Goal: Find specific page/section: Find specific page/section

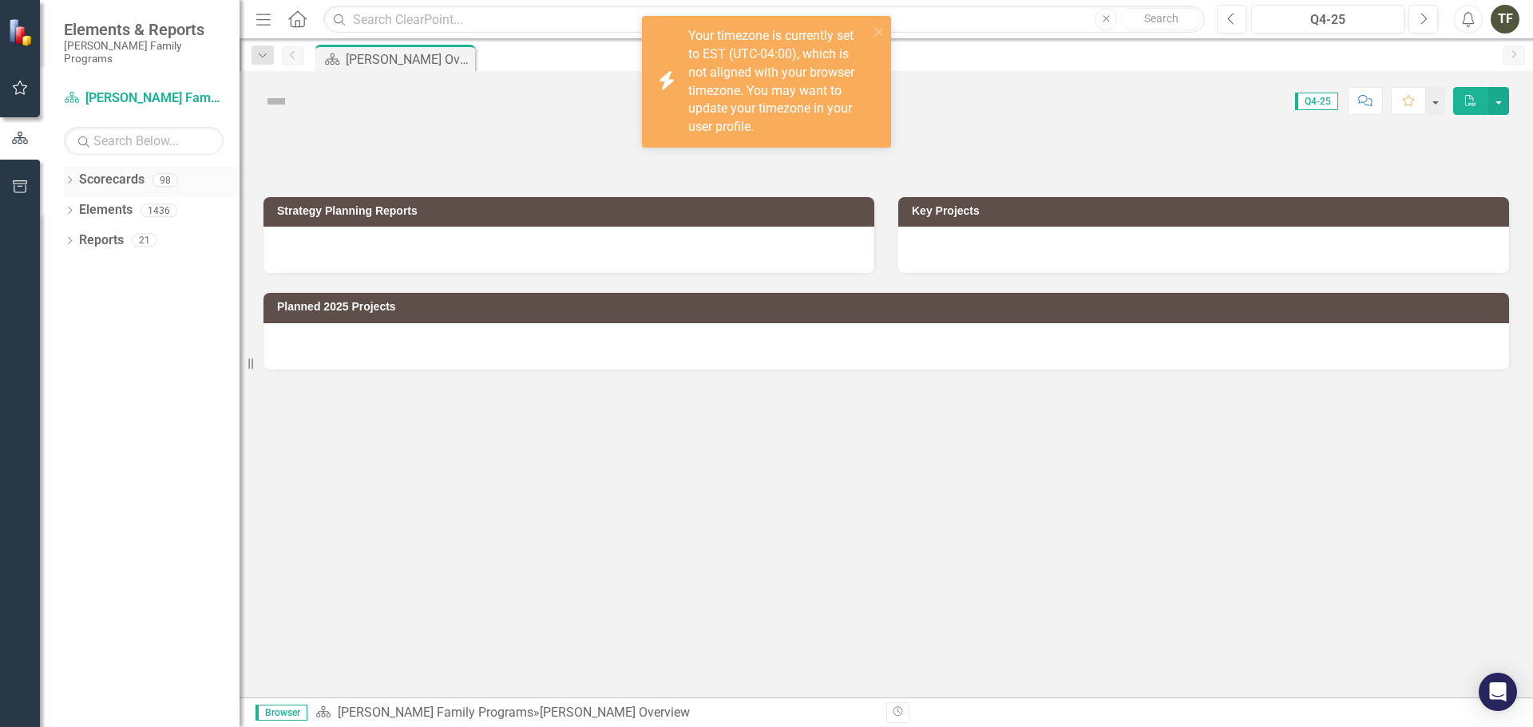
click at [70, 176] on icon at bounding box center [70, 179] width 4 height 7
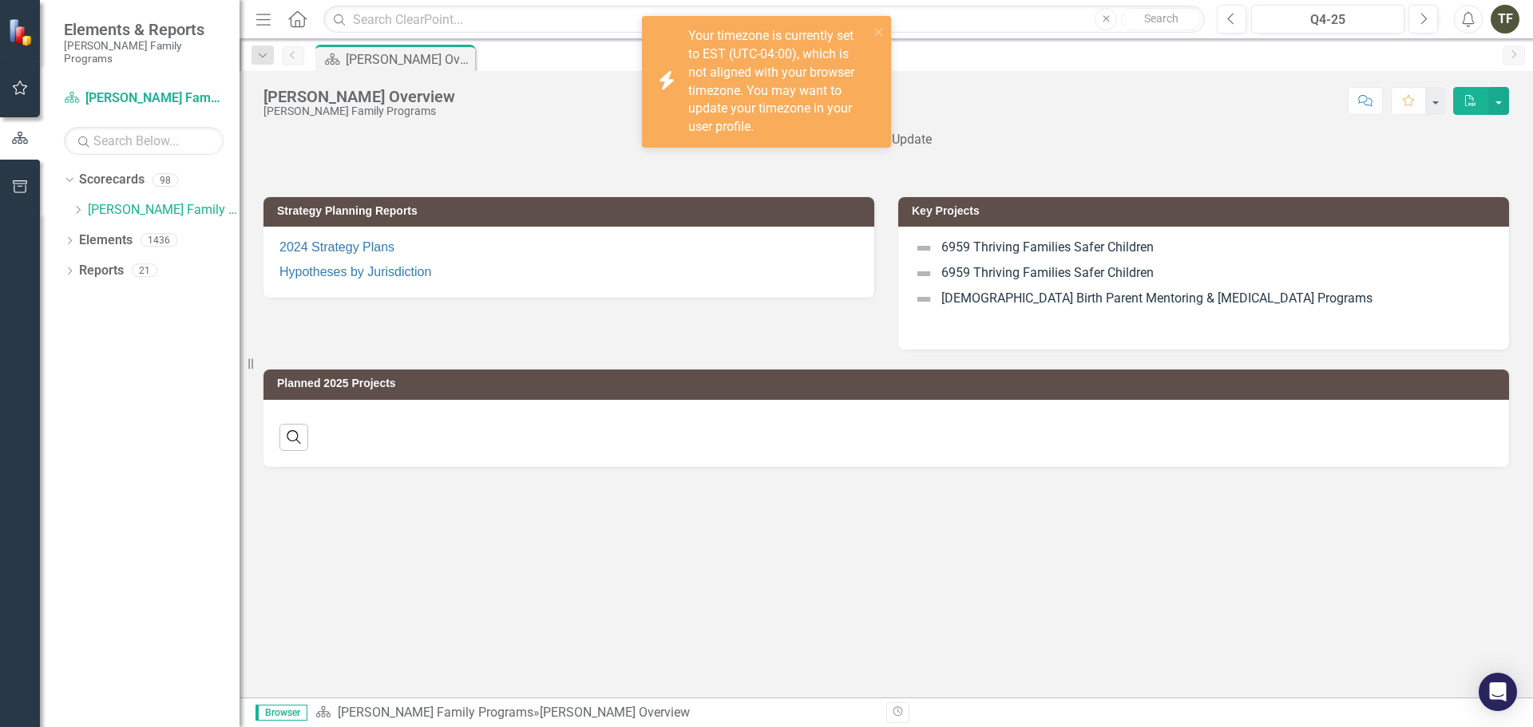
click at [75, 205] on icon "Dropdown" at bounding box center [78, 210] width 12 height 10
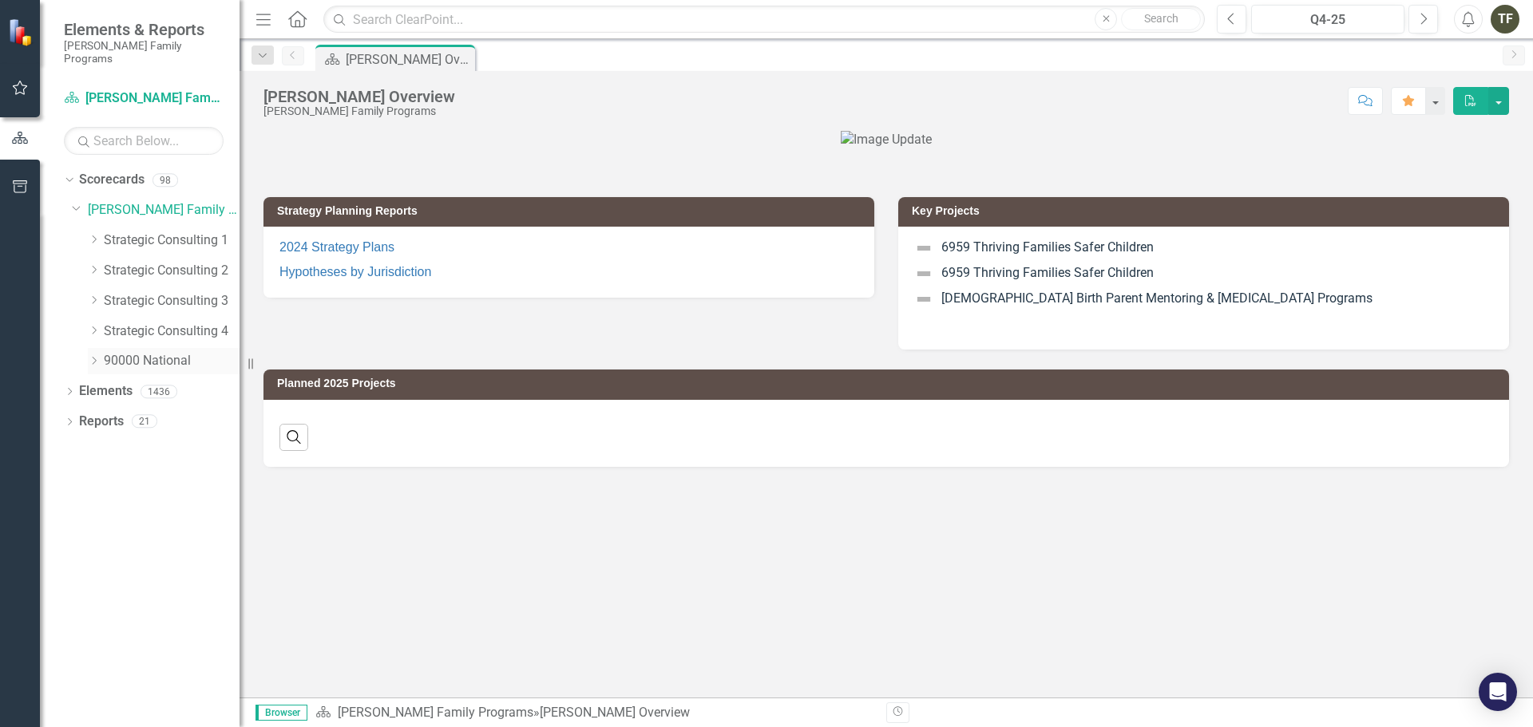
click at [97, 356] on icon "Dropdown" at bounding box center [94, 361] width 12 height 10
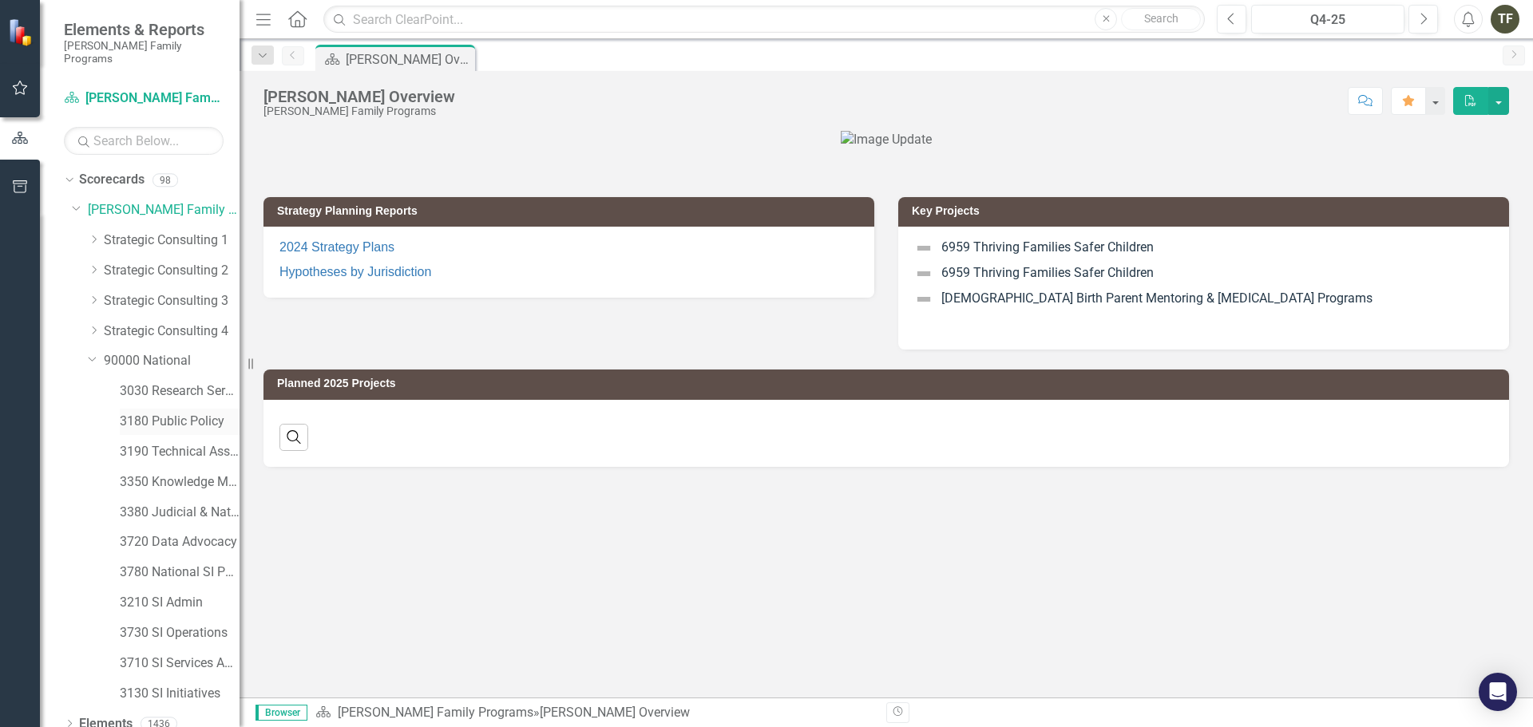
click at [164, 413] on link "3180 Public Policy" at bounding box center [180, 422] width 120 height 18
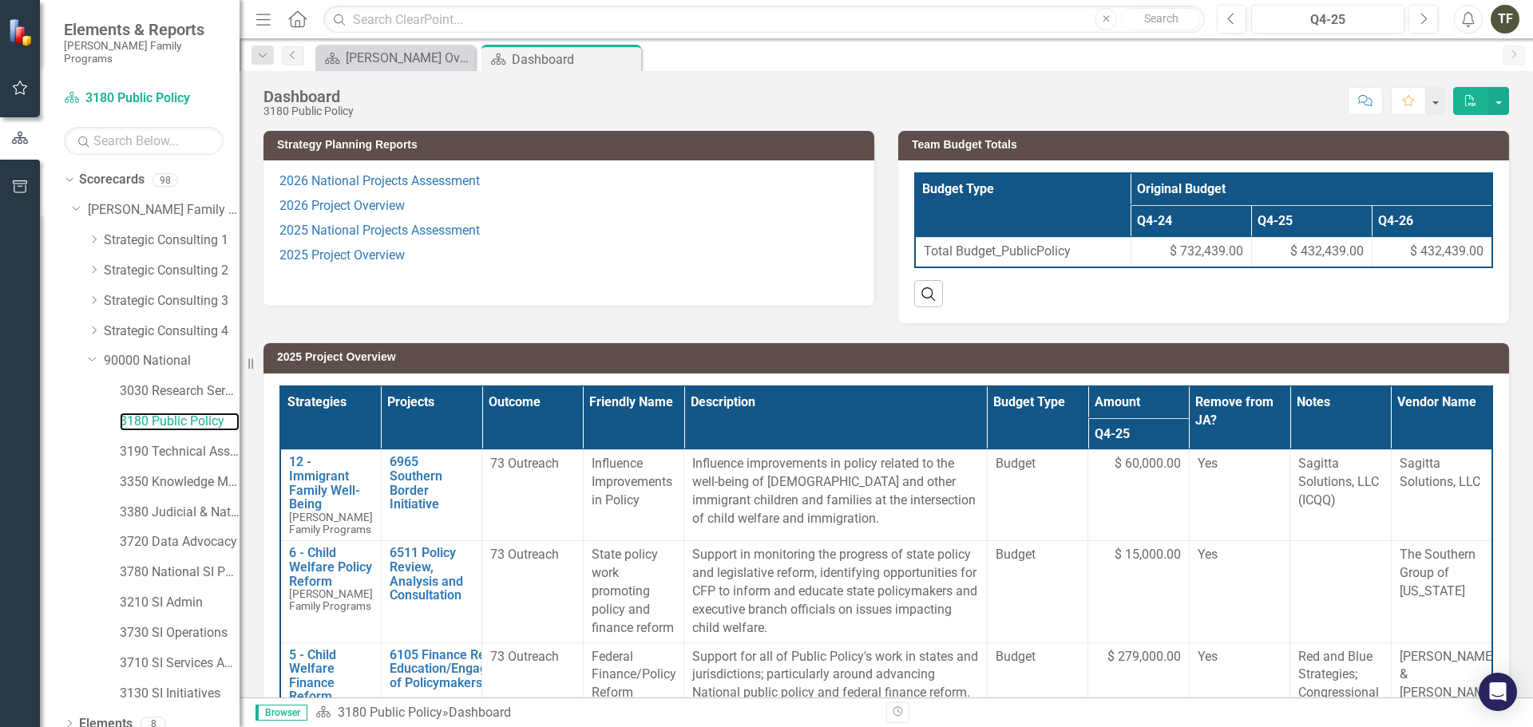
scroll to position [80, 0]
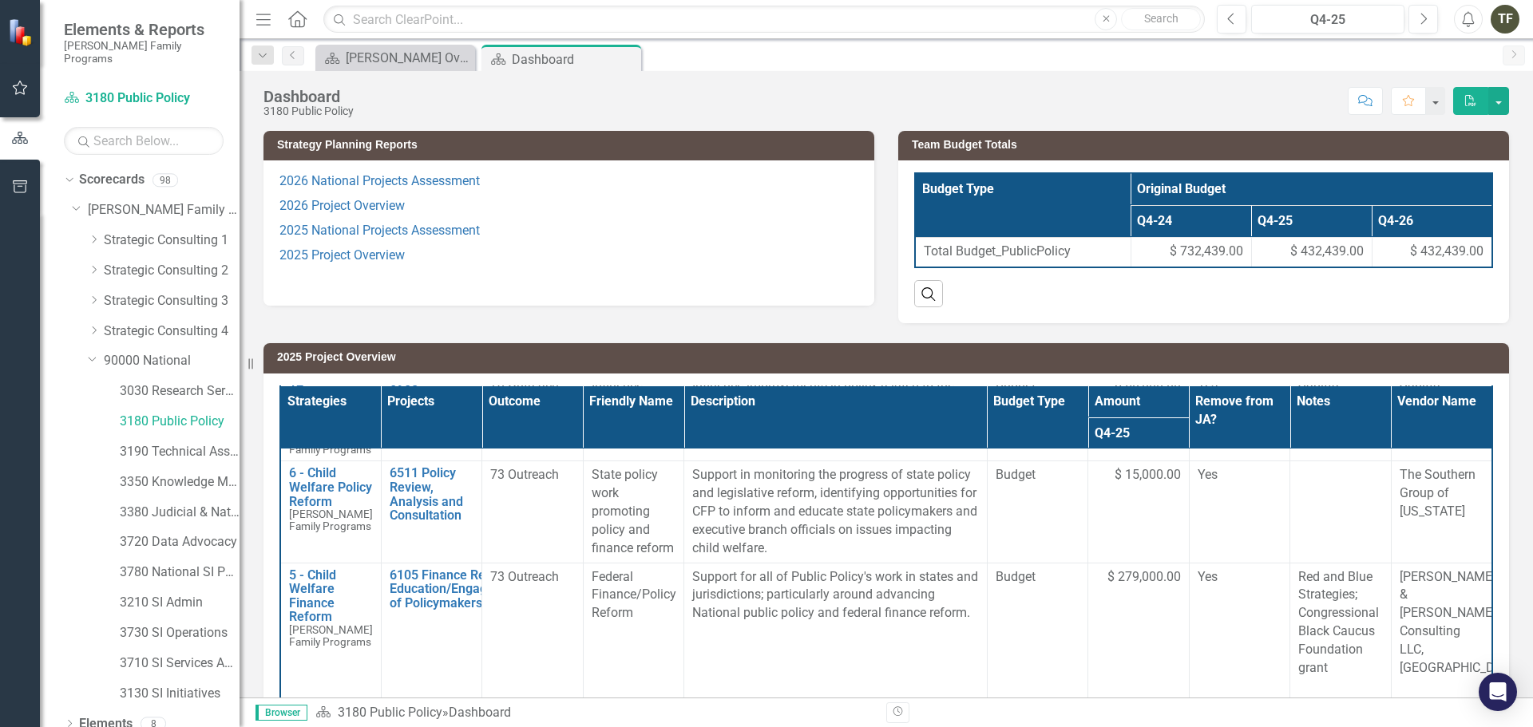
click at [885, 540] on p "Support in monitoring the progress of state policy and legislative reform, iden…" at bounding box center [835, 511] width 287 height 91
drag, startPoint x: 849, startPoint y: 551, endPoint x: 730, endPoint y: 517, distance: 123.8
click at [731, 517] on p "Support in monitoring the progress of state policy and legislative reform, iden…" at bounding box center [835, 511] width 287 height 91
click at [730, 517] on p "Support in monitoring the progress of state policy and legislative reform, iden…" at bounding box center [835, 511] width 287 height 91
drag, startPoint x: 824, startPoint y: 548, endPoint x: 780, endPoint y: 540, distance: 44.6
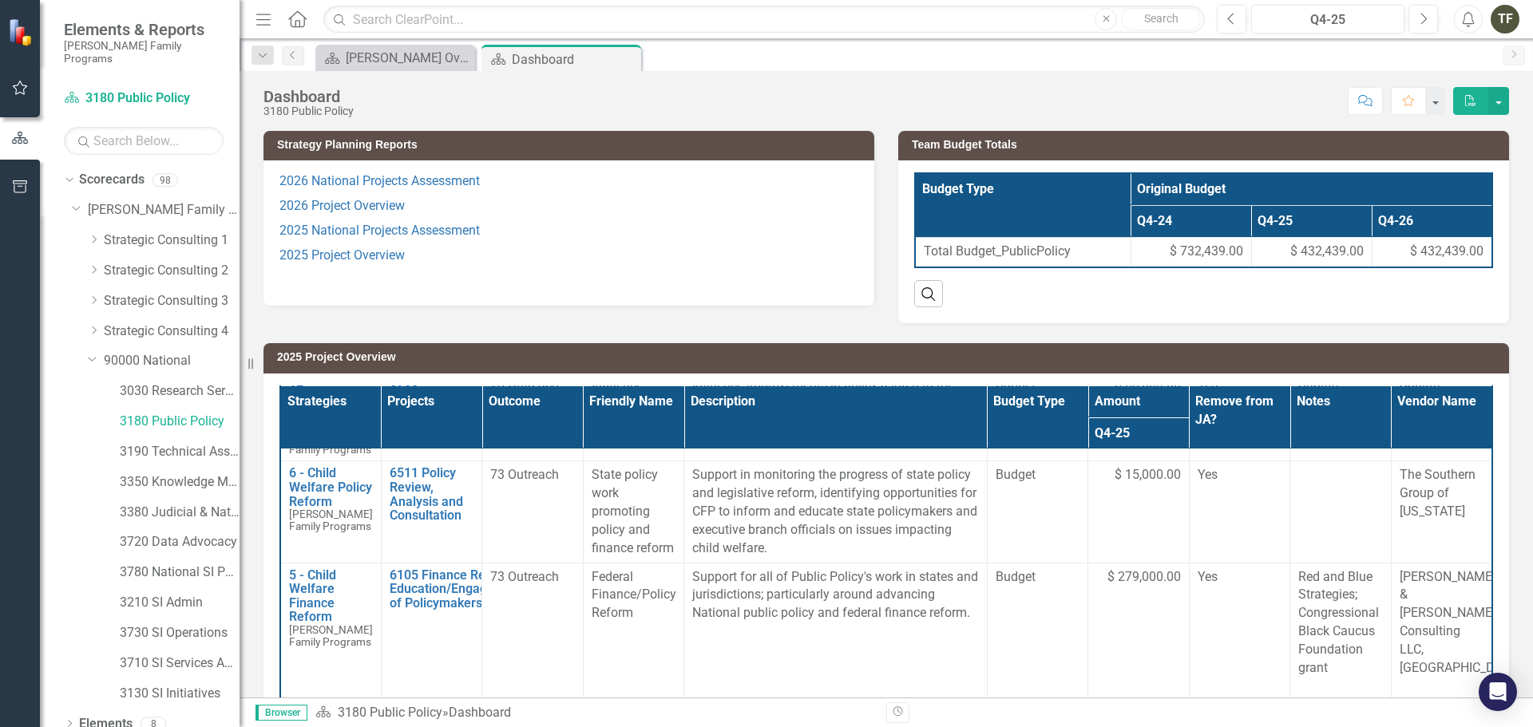
click at [780, 540] on p "Support in monitoring the progress of state policy and legislative reform, iden…" at bounding box center [835, 511] width 287 height 91
click at [798, 544] on p "Support in monitoring the progress of state policy and legislative reform, iden…" at bounding box center [835, 511] width 287 height 91
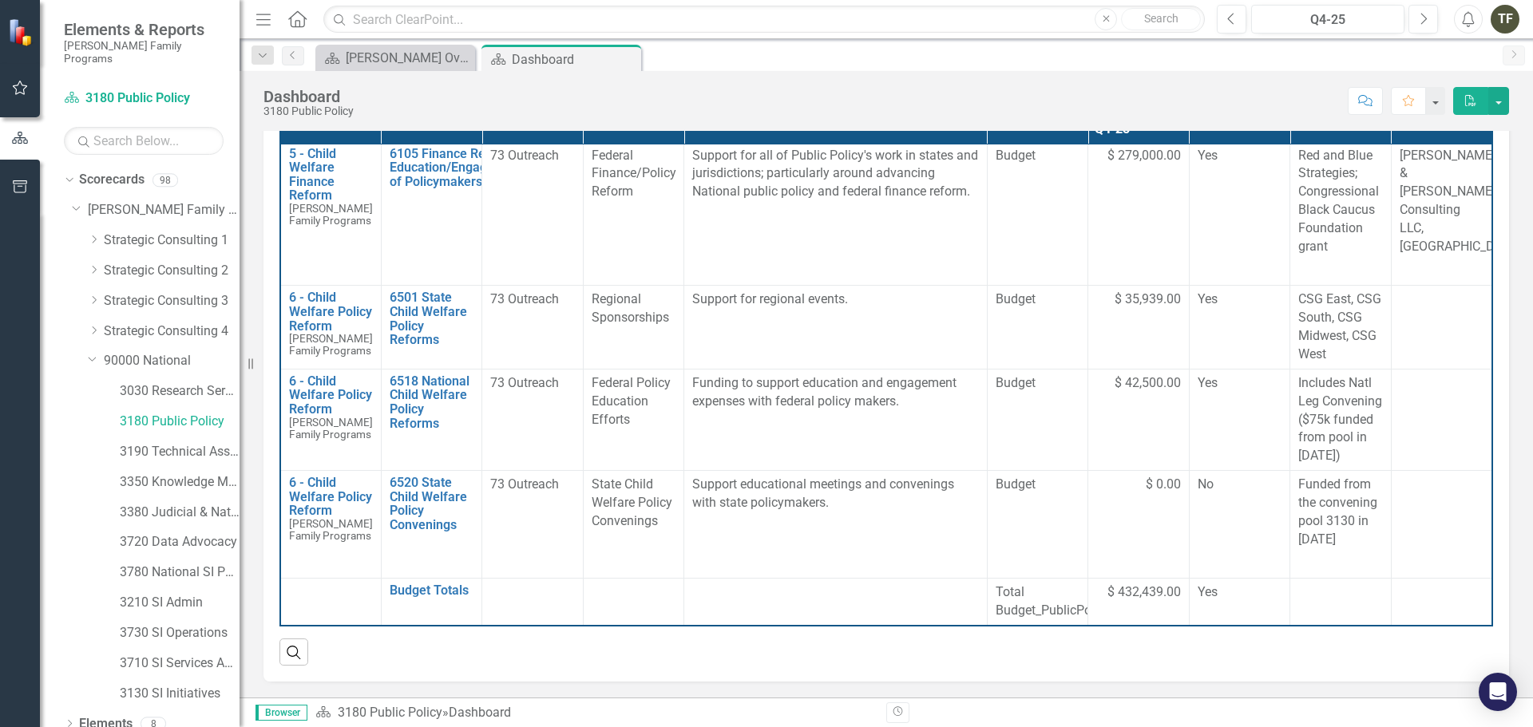
scroll to position [0, 0]
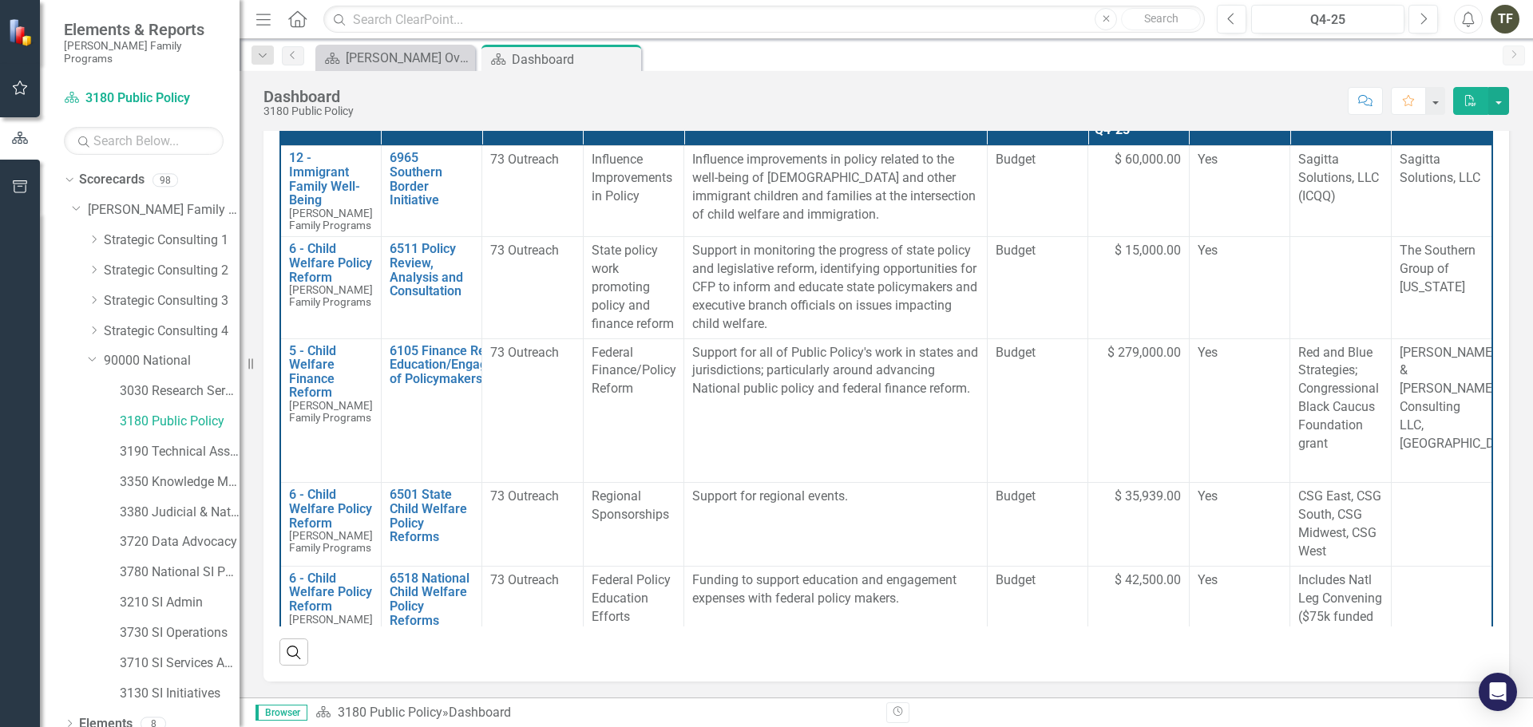
click at [832, 369] on p "Support for all of Public Policy's work in states and jurisdictions; particular…" at bounding box center [835, 371] width 287 height 55
drag, startPoint x: 826, startPoint y: 328, endPoint x: 762, endPoint y: 307, distance: 67.2
click at [762, 307] on p "Support in monitoring the progress of state policy and legislative reform, iden…" at bounding box center [835, 287] width 287 height 91
